Goal: Task Accomplishment & Management: Use online tool/utility

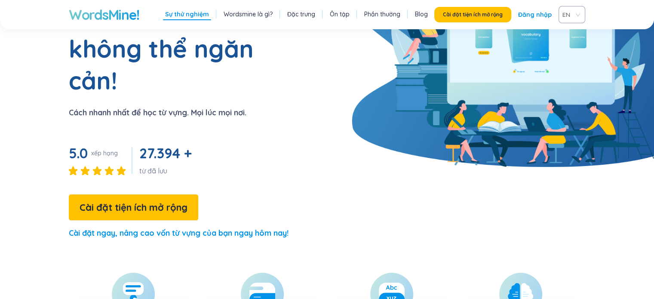
scroll to position [114, 0]
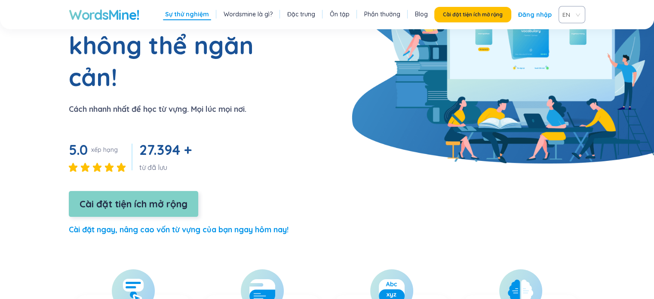
click at [169, 198] on font "Cài đặt tiện ích mở rộng" at bounding box center [134, 204] width 108 height 12
click at [144, 198] on font "Cài đặt tiện ích mở rộng" at bounding box center [134, 204] width 108 height 12
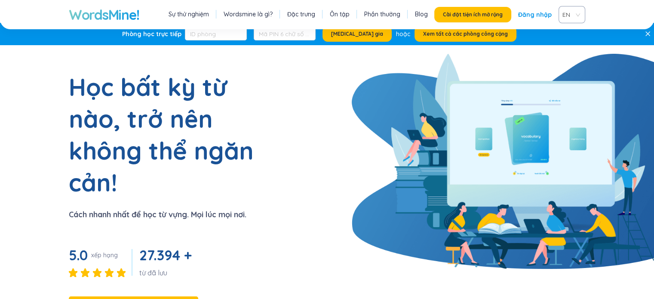
scroll to position [0, 0]
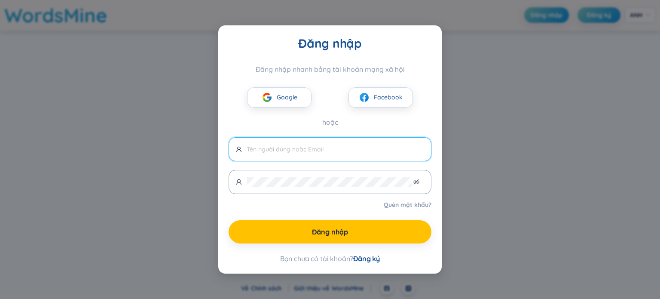
click at [322, 151] on input "text" at bounding box center [336, 148] width 178 height 9
click at [306, 154] on input "text" at bounding box center [336, 148] width 178 height 9
click at [318, 149] on input "nguyenthiquyetvang" at bounding box center [336, 148] width 178 height 9
type input "[EMAIL_ADDRESS][DOMAIN_NAME]"
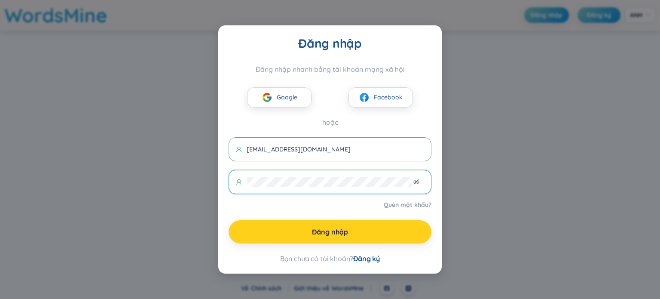
click at [303, 230] on button "Đăng nhập" at bounding box center [330, 231] width 203 height 23
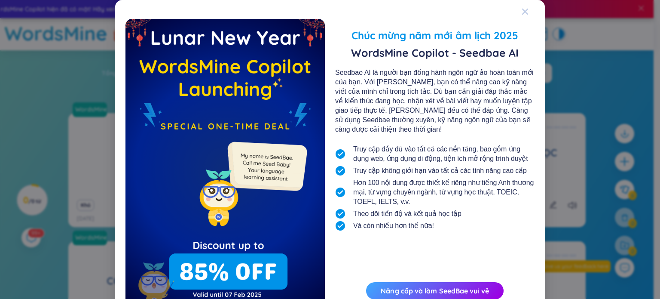
click at [523, 10] on icon "Đóng" at bounding box center [525, 12] width 6 height 6
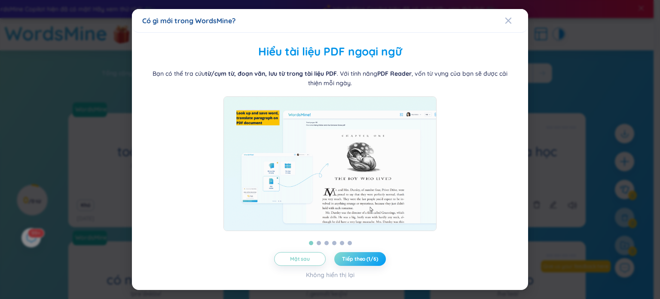
click at [363, 261] on font "Tiếp theo (1/6)" at bounding box center [360, 258] width 36 height 6
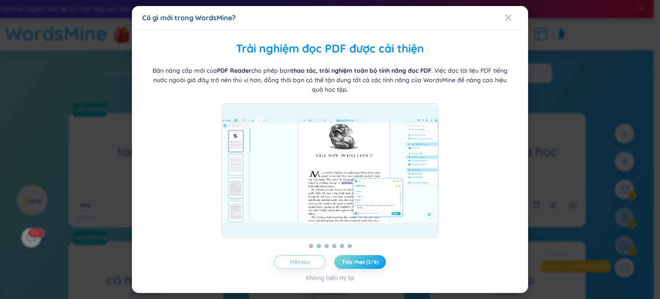
click at [358, 256] on button "Tiếp theo (2/6)" at bounding box center [361, 262] width 52 height 14
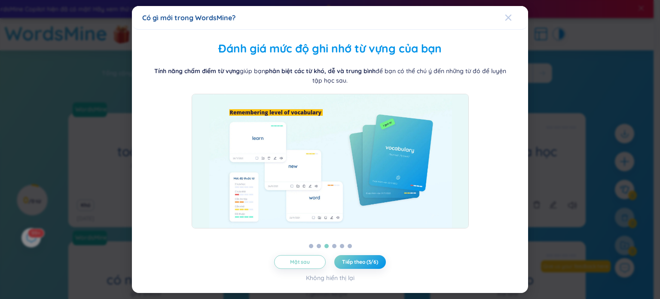
click at [507, 20] on icon "Đóng" at bounding box center [509, 18] width 6 height 6
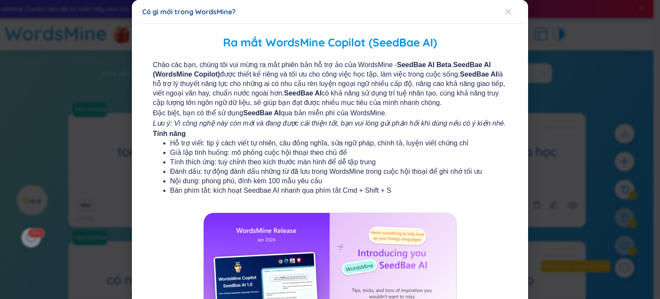
click at [505, 11] on icon "Đóng" at bounding box center [508, 11] width 7 height 7
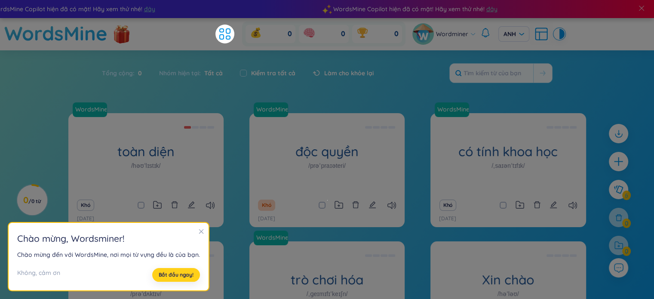
click at [180, 272] on font "Bắt đầu ngay!" at bounding box center [176, 274] width 35 height 6
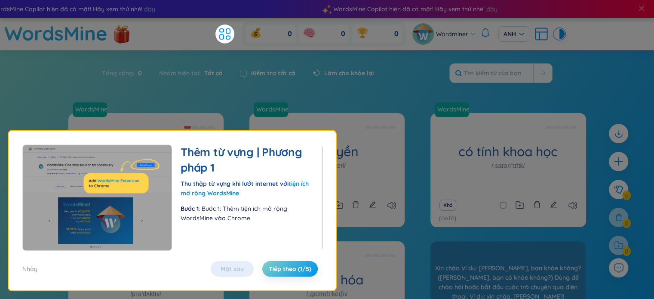
click at [444, 255] on div "Xin chào /həˈləʊ/ Xin chào Ví dụ: [PERSON_NAME], bạn khỏe không? ([PERSON_NAME]…" at bounding box center [507, 282] width 155 height 82
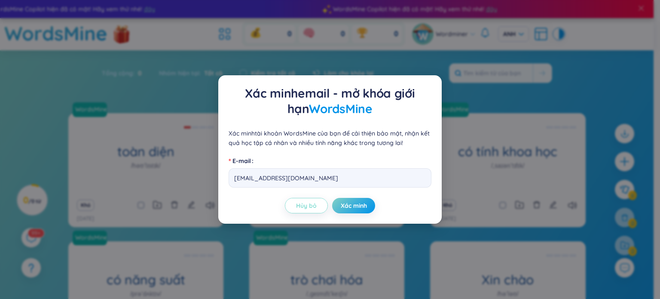
click at [315, 203] on font "Hủy bỏ" at bounding box center [306, 206] width 21 height 8
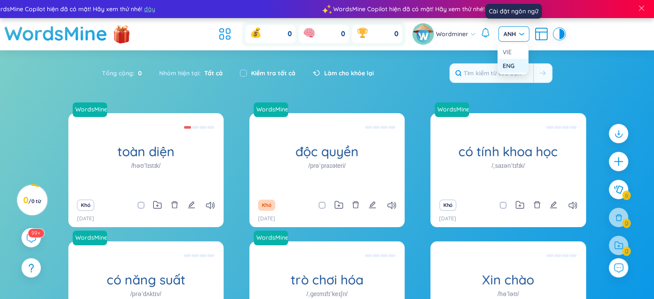
click at [518, 34] on span "ANH" at bounding box center [514, 34] width 21 height 9
